Goal: Transaction & Acquisition: Subscribe to service/newsletter

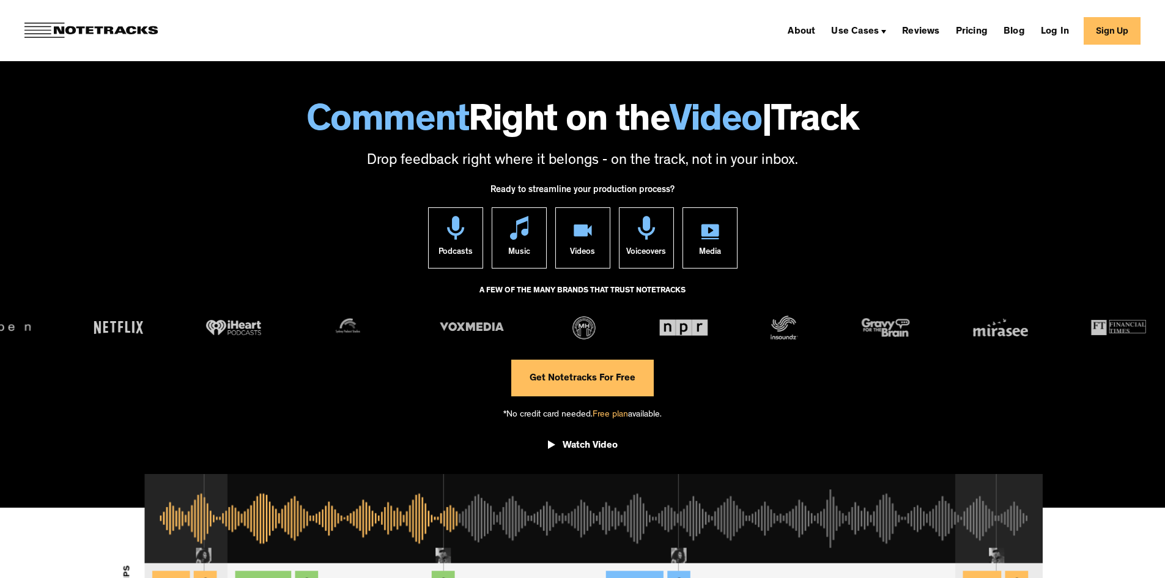
click at [565, 382] on link "Get Notetracks For Free" at bounding box center [582, 378] width 143 height 37
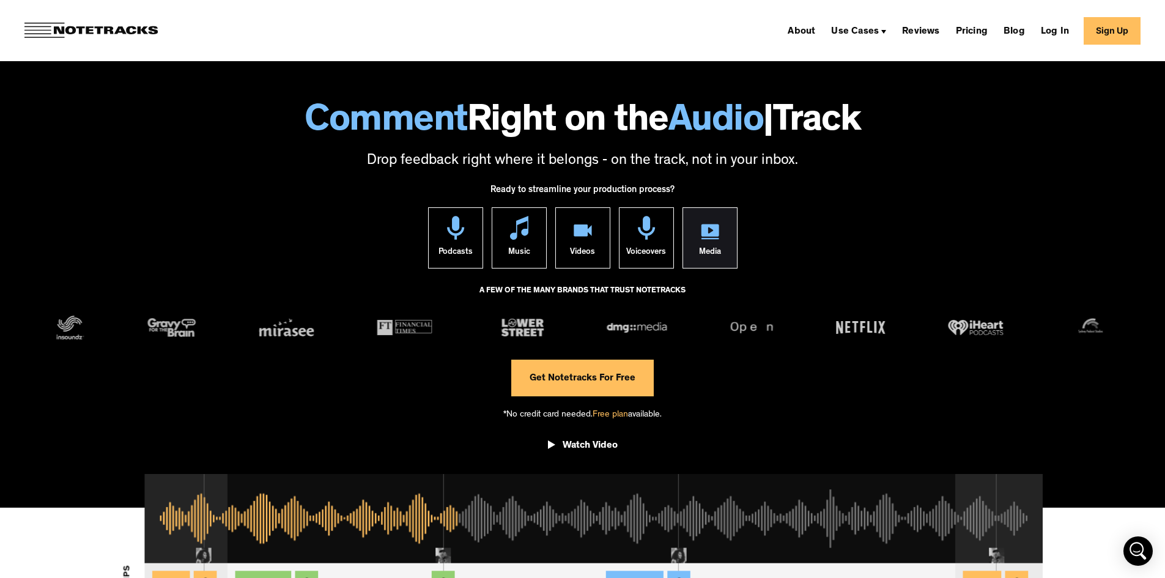
click at [706, 255] on div "Media" at bounding box center [710, 254] width 22 height 28
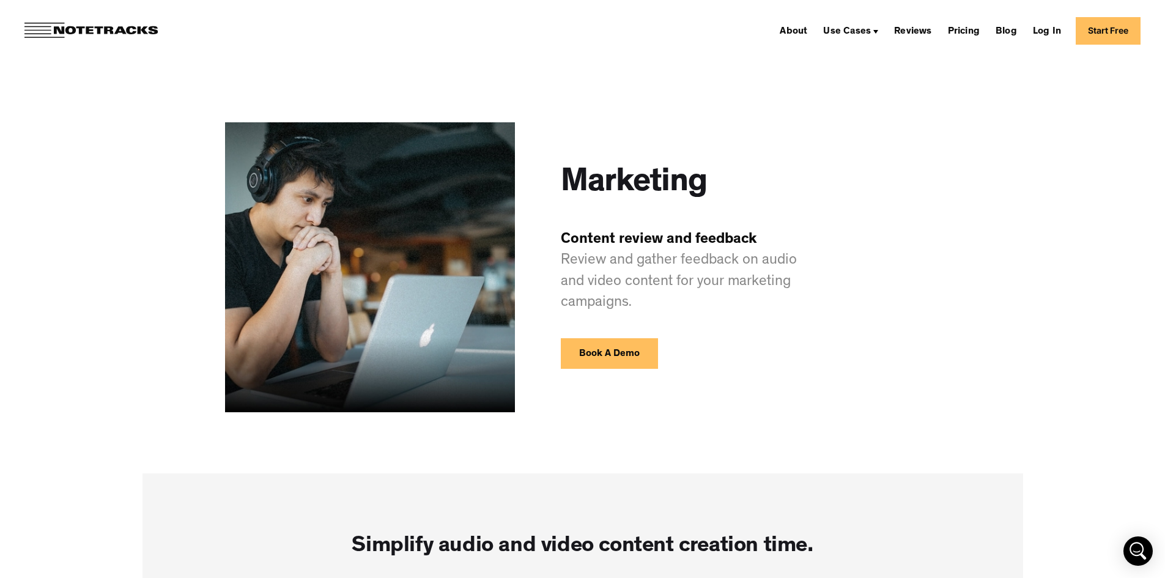
click at [602, 353] on link "Book A Demo" at bounding box center [609, 353] width 97 height 31
